Goal: Find specific page/section: Find specific page/section

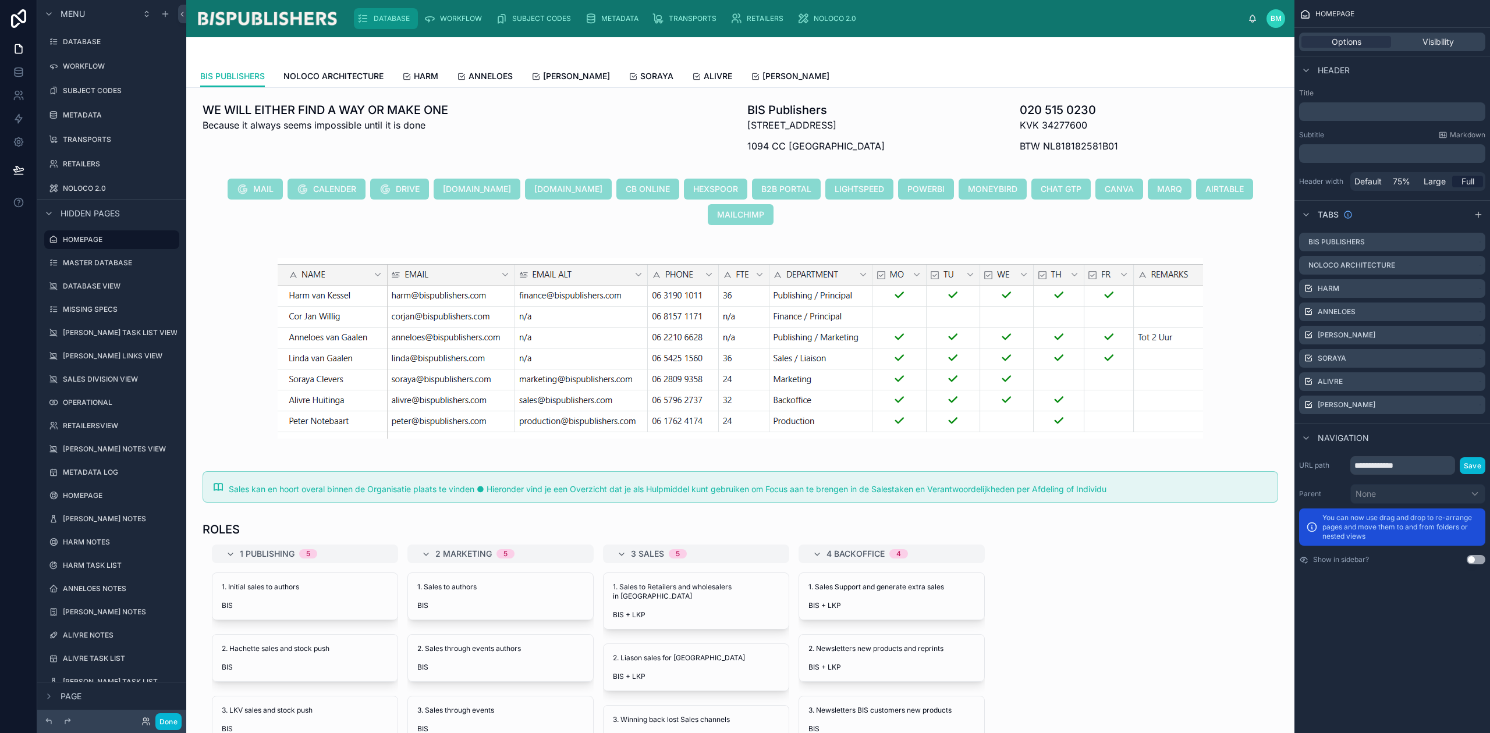
click at [397, 20] on span "DATABASE" at bounding box center [392, 18] width 36 height 9
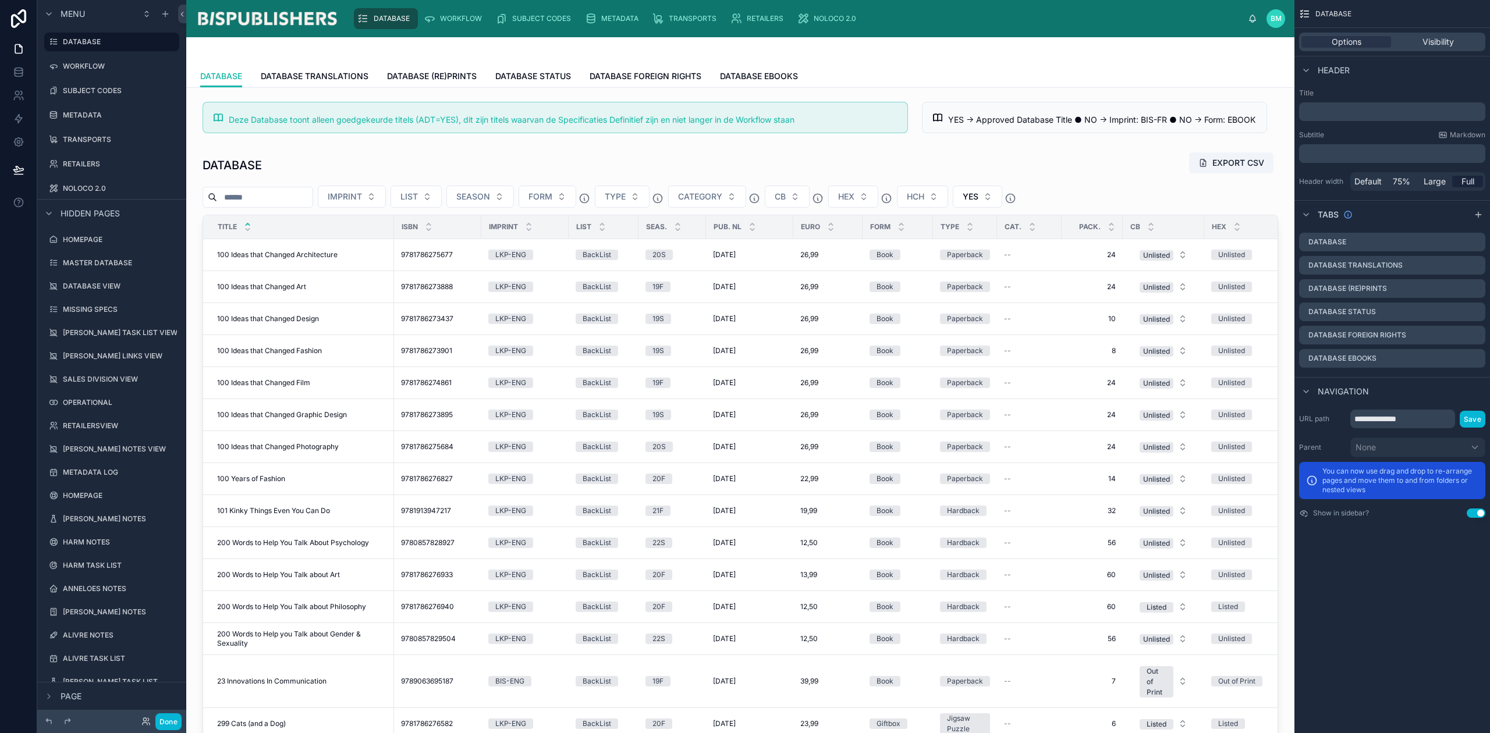
click at [431, 254] on div at bounding box center [741, 458] width 1090 height 623
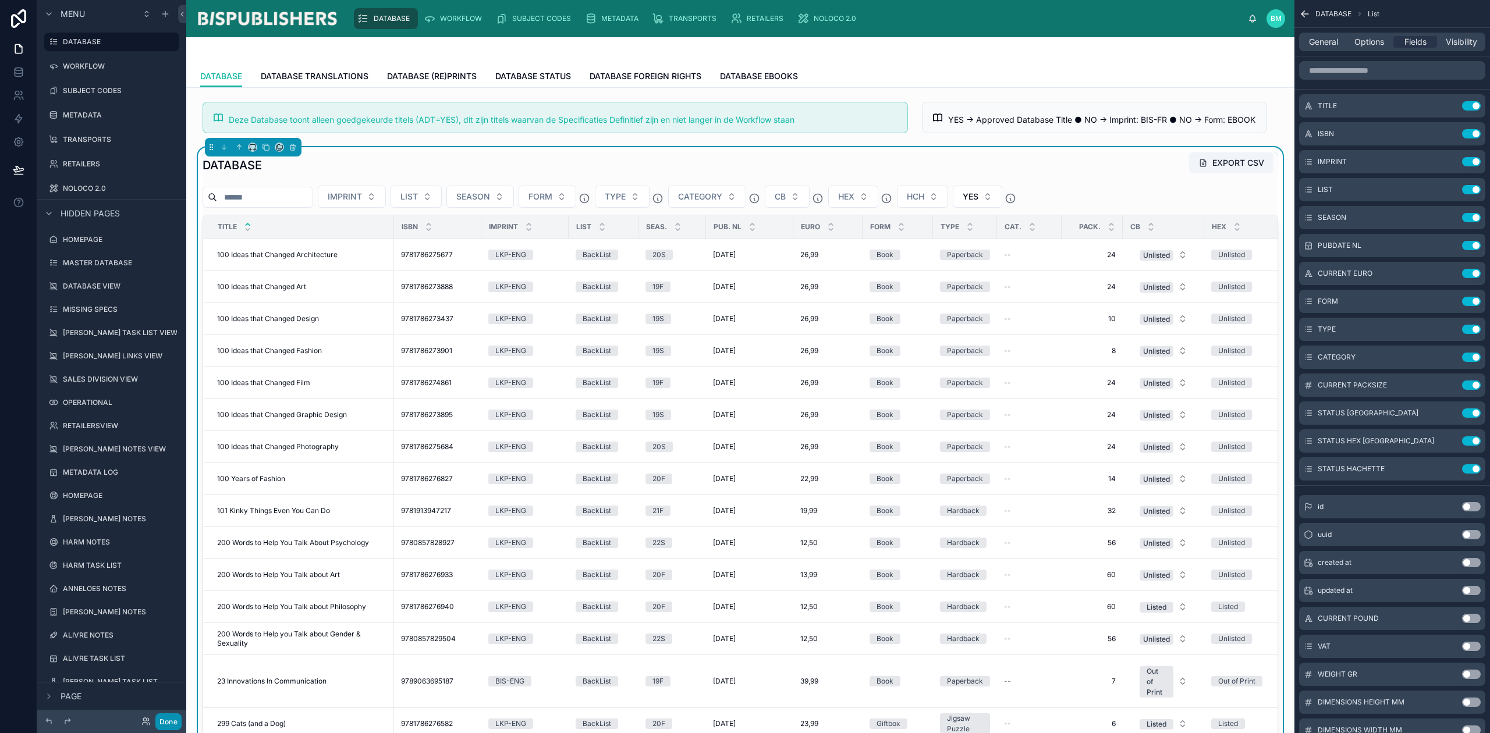
click at [164, 718] on button "Done" at bounding box center [168, 722] width 26 height 17
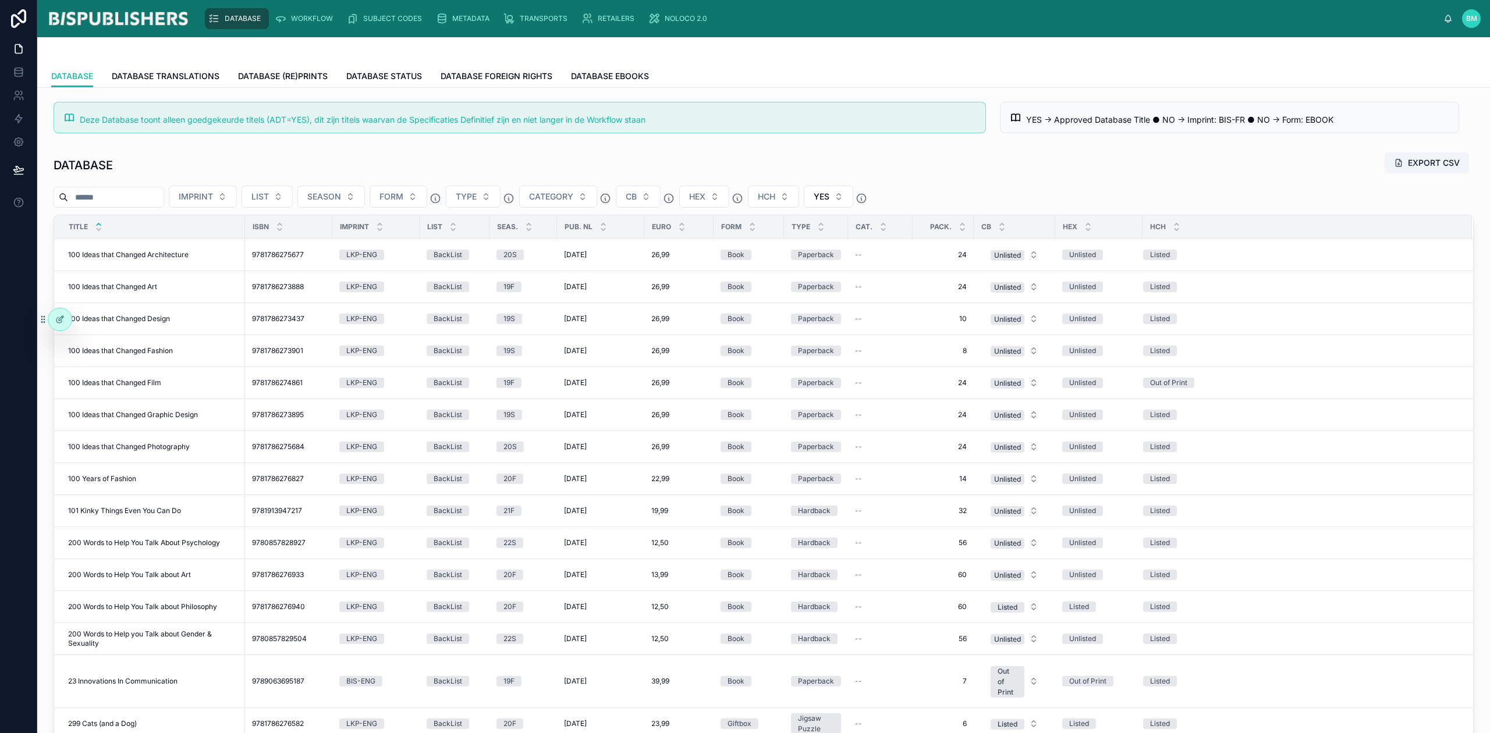
click at [282, 255] on span "9781786275677" at bounding box center [278, 254] width 52 height 9
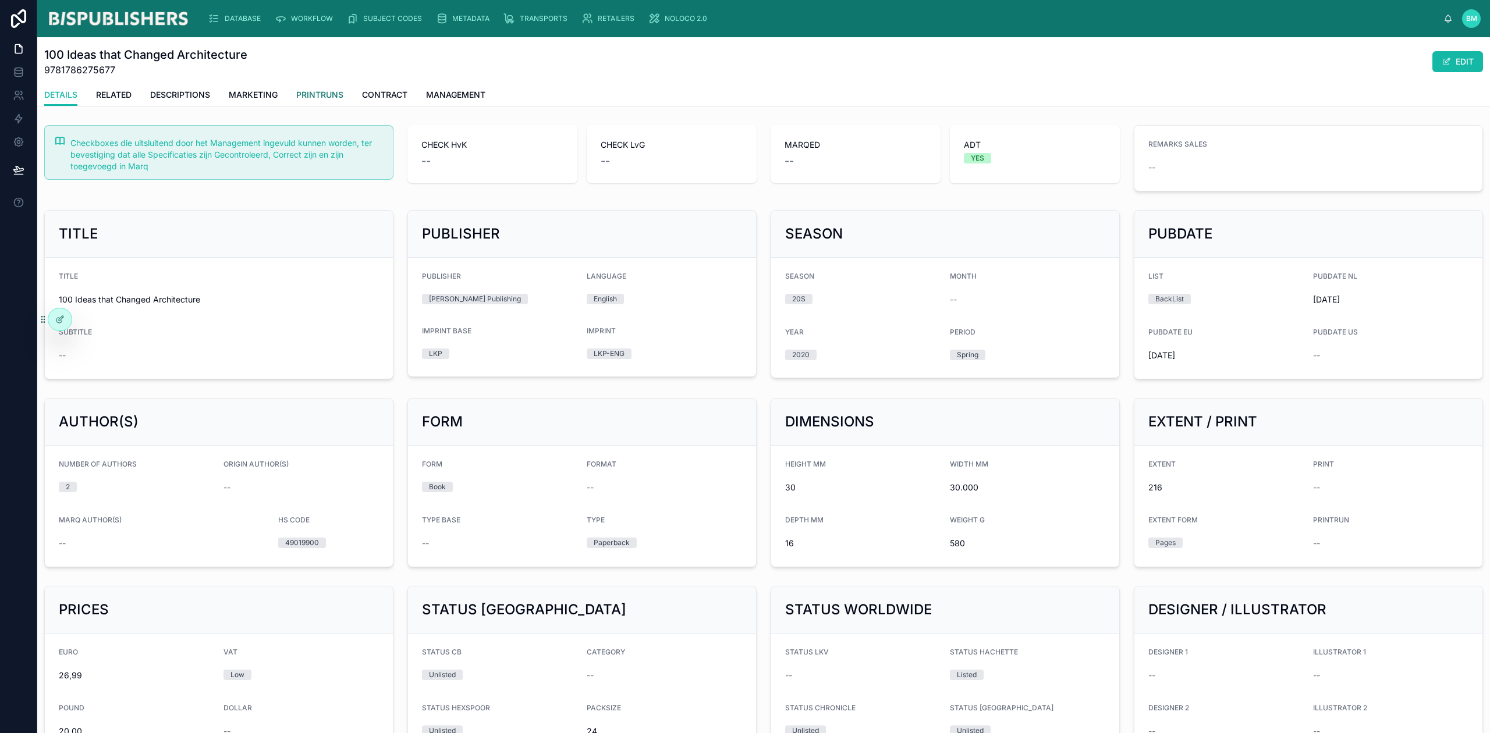
click at [318, 96] on span "PRINTRUNS" at bounding box center [319, 95] width 47 height 12
